Goal: Information Seeking & Learning: Find contact information

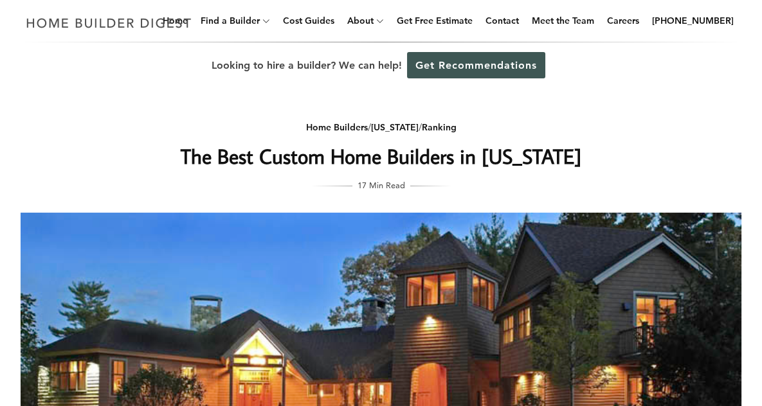
click at [320, 149] on h1 "The Best Custom Home Builders in [US_STATE]" at bounding box center [381, 156] width 513 height 31
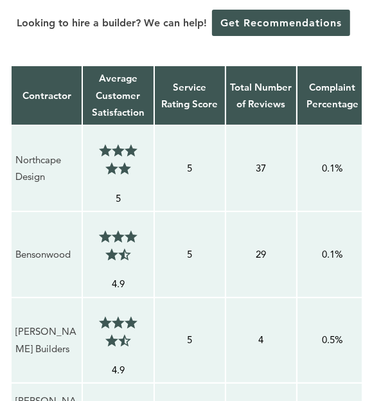
scroll to position [921, 0]
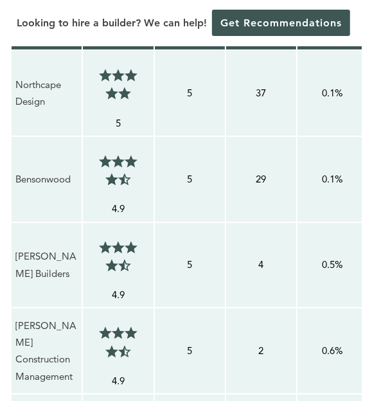
click at [41, 111] on p "Northcape Design" at bounding box center [46, 94] width 62 height 34
click at [39, 111] on p "Northcape Design" at bounding box center [46, 94] width 62 height 34
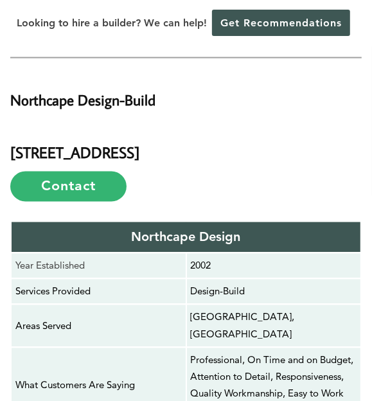
scroll to position [2084, 0]
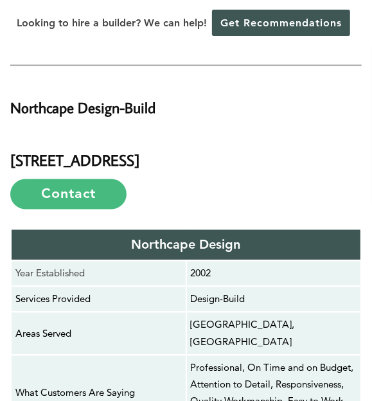
click at [66, 210] on link "Contact" at bounding box center [68, 194] width 116 height 30
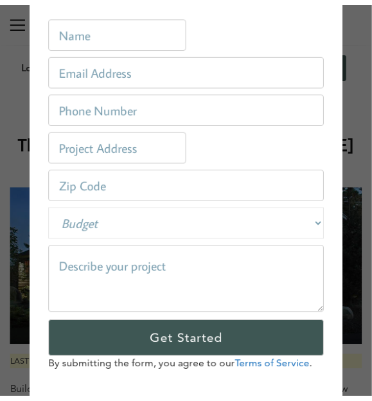
scroll to position [0, 0]
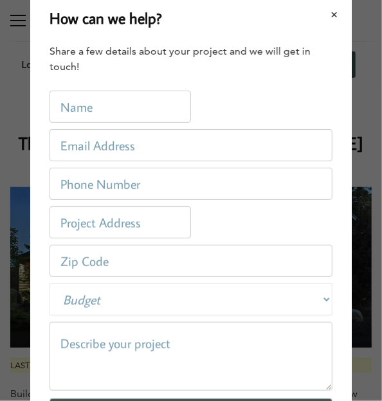
click at [330, 15] on button "Close modal" at bounding box center [335, 14] width 34 height 27
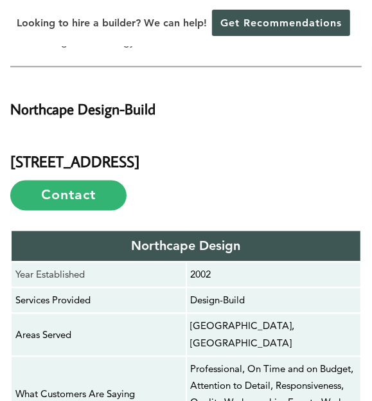
scroll to position [2083, 0]
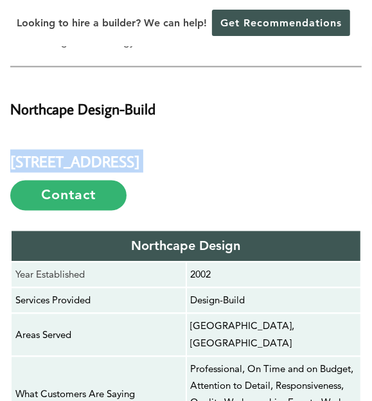
drag, startPoint x: 11, startPoint y: 162, endPoint x: 264, endPoint y: 165, distance: 252.7
click at [264, 165] on h3 "[STREET_ADDRESS] Contact" at bounding box center [186, 172] width 352 height 77
copy h3 "[STREET_ADDRESS]"
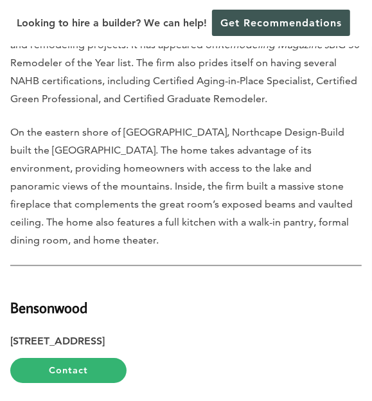
scroll to position [2651, 0]
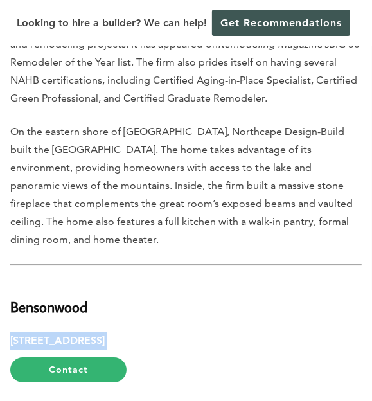
drag, startPoint x: 10, startPoint y: 302, endPoint x: 213, endPoint y: 300, distance: 202.5
click at [213, 332] on p "[STREET_ADDRESS] Contact" at bounding box center [186, 357] width 352 height 51
copy p "[STREET_ADDRESS]"
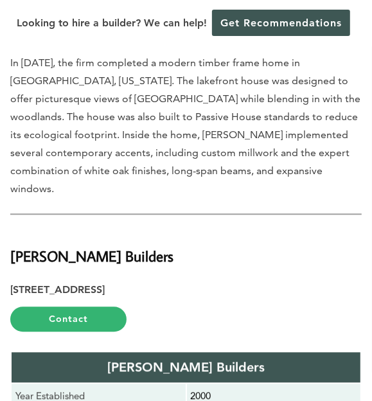
scroll to position [3877, 0]
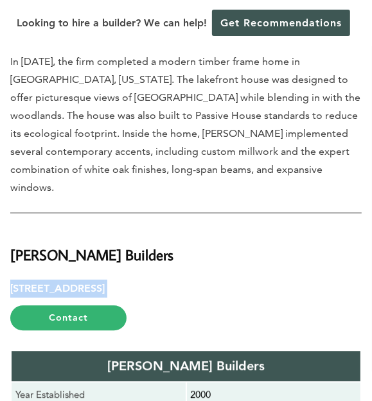
drag, startPoint x: 10, startPoint y: 226, endPoint x: 239, endPoint y: 230, distance: 228.9
click at [239, 280] on p "[STREET_ADDRESS] Contact" at bounding box center [186, 305] width 352 height 51
copy p "[STREET_ADDRESS]"
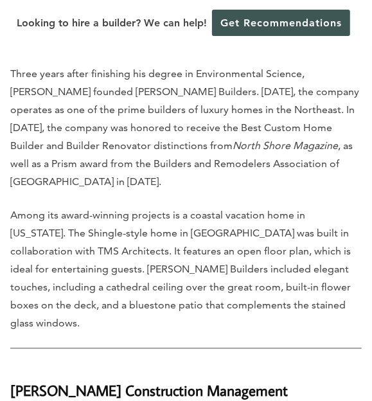
scroll to position [4618, 0]
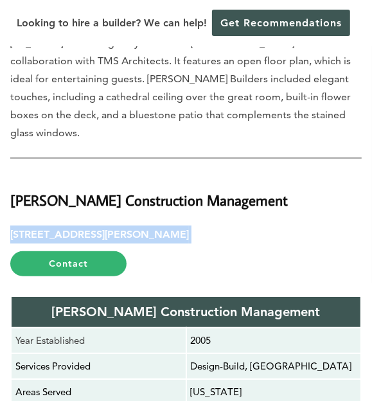
drag, startPoint x: 11, startPoint y: 187, endPoint x: 241, endPoint y: 190, distance: 230.2
click at [241, 226] on p "[STREET_ADDRESS] Contact" at bounding box center [186, 251] width 352 height 51
copy p "[STREET_ADDRESS][PERSON_NAME]"
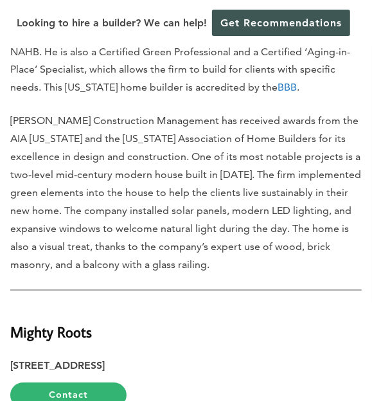
scroll to position [5255, 0]
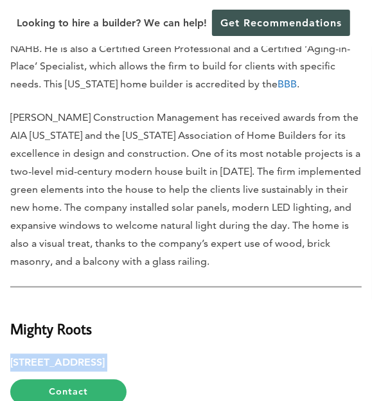
drag, startPoint x: 11, startPoint y: 326, endPoint x: 215, endPoint y: 320, distance: 203.9
click at [215, 354] on p "[STREET_ADDRESS] Contact" at bounding box center [186, 379] width 352 height 51
copy p "[STREET_ADDRESS]"
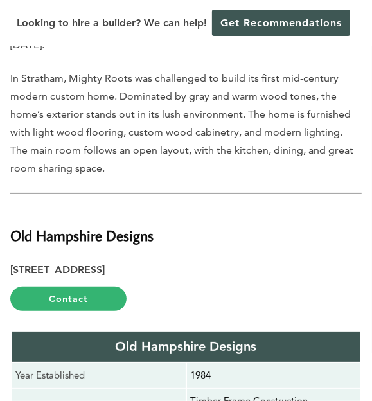
scroll to position [6019, 0]
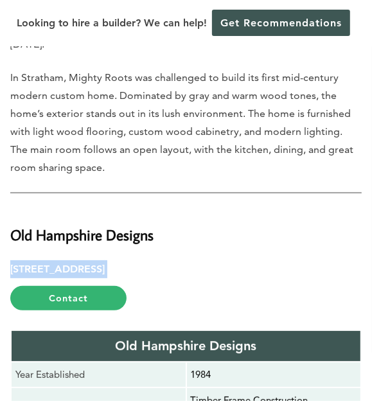
drag, startPoint x: 10, startPoint y: 210, endPoint x: 249, endPoint y: 218, distance: 238.6
click at [249, 260] on p "[STREET_ADDRESS] Contact" at bounding box center [186, 285] width 352 height 51
copy p "[STREET_ADDRESS]"
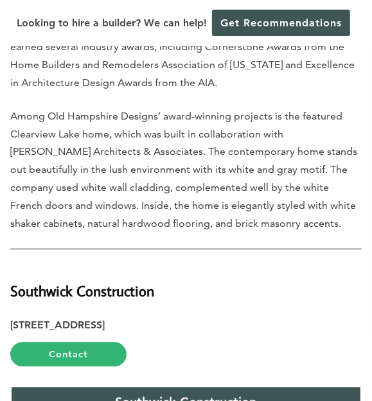
scroll to position [6796, 0]
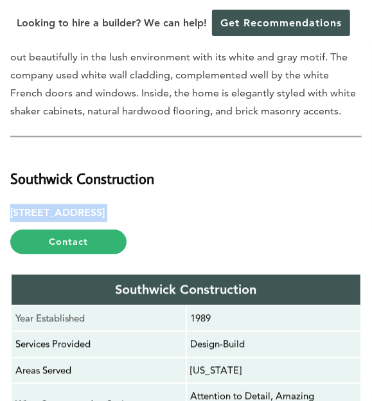
drag, startPoint x: 12, startPoint y: 147, endPoint x: 258, endPoint y: 141, distance: 245.6
click at [258, 204] on p "[STREET_ADDRESS] Contact" at bounding box center [186, 229] width 352 height 51
copy p "[STREET_ADDRESS]"
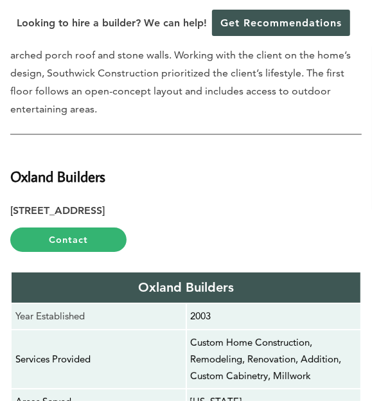
scroll to position [7469, 0]
drag, startPoint x: 8, startPoint y: 141, endPoint x: 215, endPoint y: 148, distance: 206.5
copy p "[STREET_ADDRESS]"
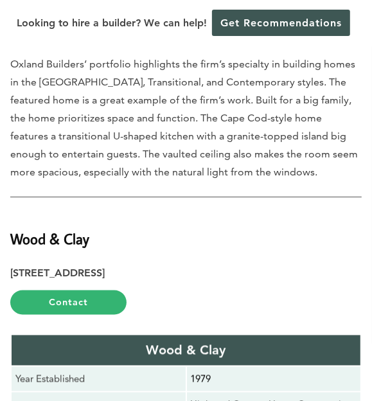
scroll to position [8177, 0]
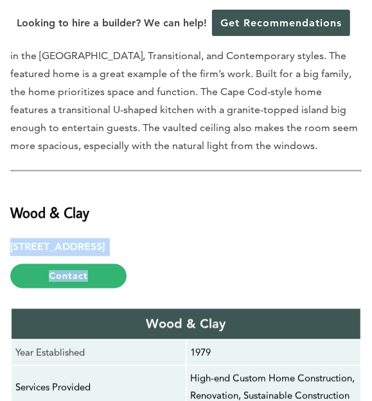
drag, startPoint x: 11, startPoint y: 174, endPoint x: 253, endPoint y: 188, distance: 242.8
click at [253, 239] on p "[STREET_ADDRESS] Contact" at bounding box center [186, 264] width 352 height 51
copy p "[STREET_ADDRESS] Contact"
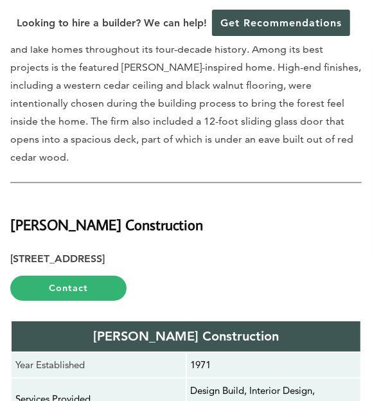
scroll to position [8890, 0]
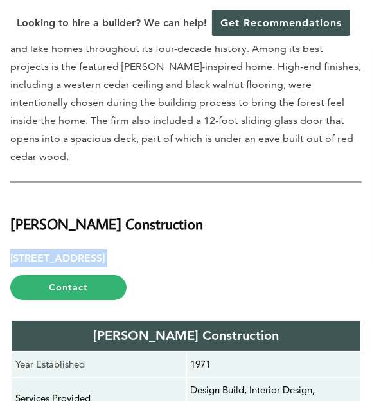
drag, startPoint x: 12, startPoint y: 181, endPoint x: 185, endPoint y: 186, distance: 172.4
click at [185, 249] on p "[STREET_ADDRESS] Contact" at bounding box center [186, 274] width 352 height 51
copy p "[STREET_ADDRESS]"
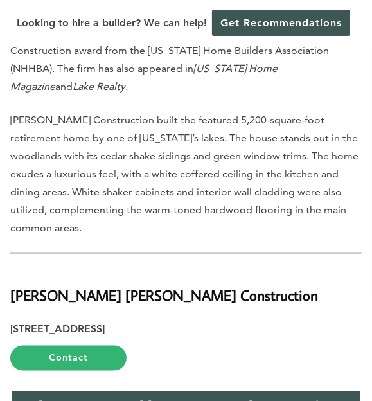
scroll to position [9509, 0]
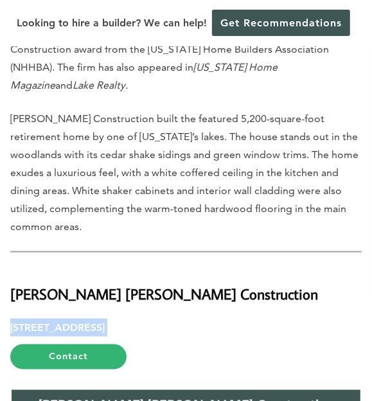
drag, startPoint x: 12, startPoint y: 228, endPoint x: 226, endPoint y: 222, distance: 214.8
click at [226, 319] on p "[STREET_ADDRESS] Contact" at bounding box center [186, 344] width 352 height 51
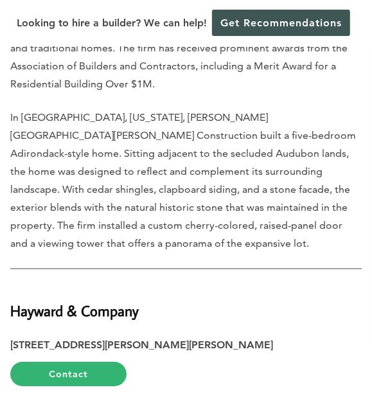
scroll to position [10277, 0]
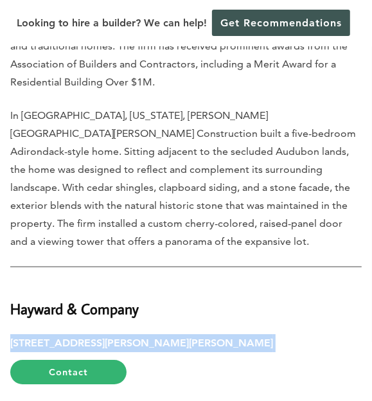
drag, startPoint x: 10, startPoint y: 203, endPoint x: 202, endPoint y: 198, distance: 191.6
click at [202, 334] on p "[STREET_ADDRESS][PERSON_NAME][PERSON_NAME] Contact" at bounding box center [186, 359] width 352 height 51
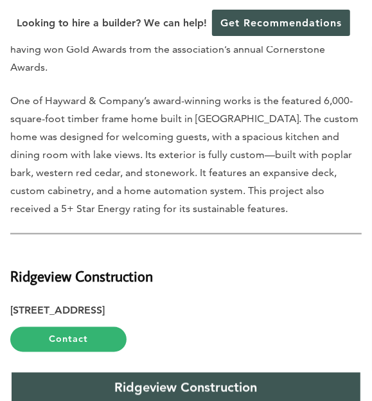
scroll to position [11072, 0]
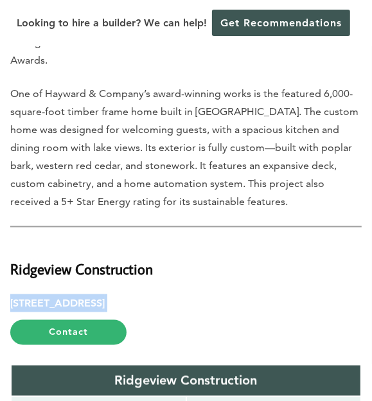
drag, startPoint x: 12, startPoint y: 125, endPoint x: 208, endPoint y: 123, distance: 196.1
click at [208, 294] on p "[STREET_ADDRESS] Contact" at bounding box center [186, 319] width 352 height 51
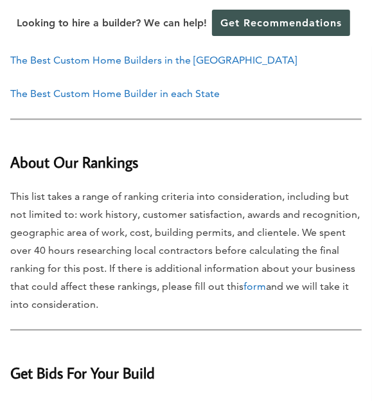
scroll to position [12828, 0]
